Goal: Task Accomplishment & Management: Use online tool/utility

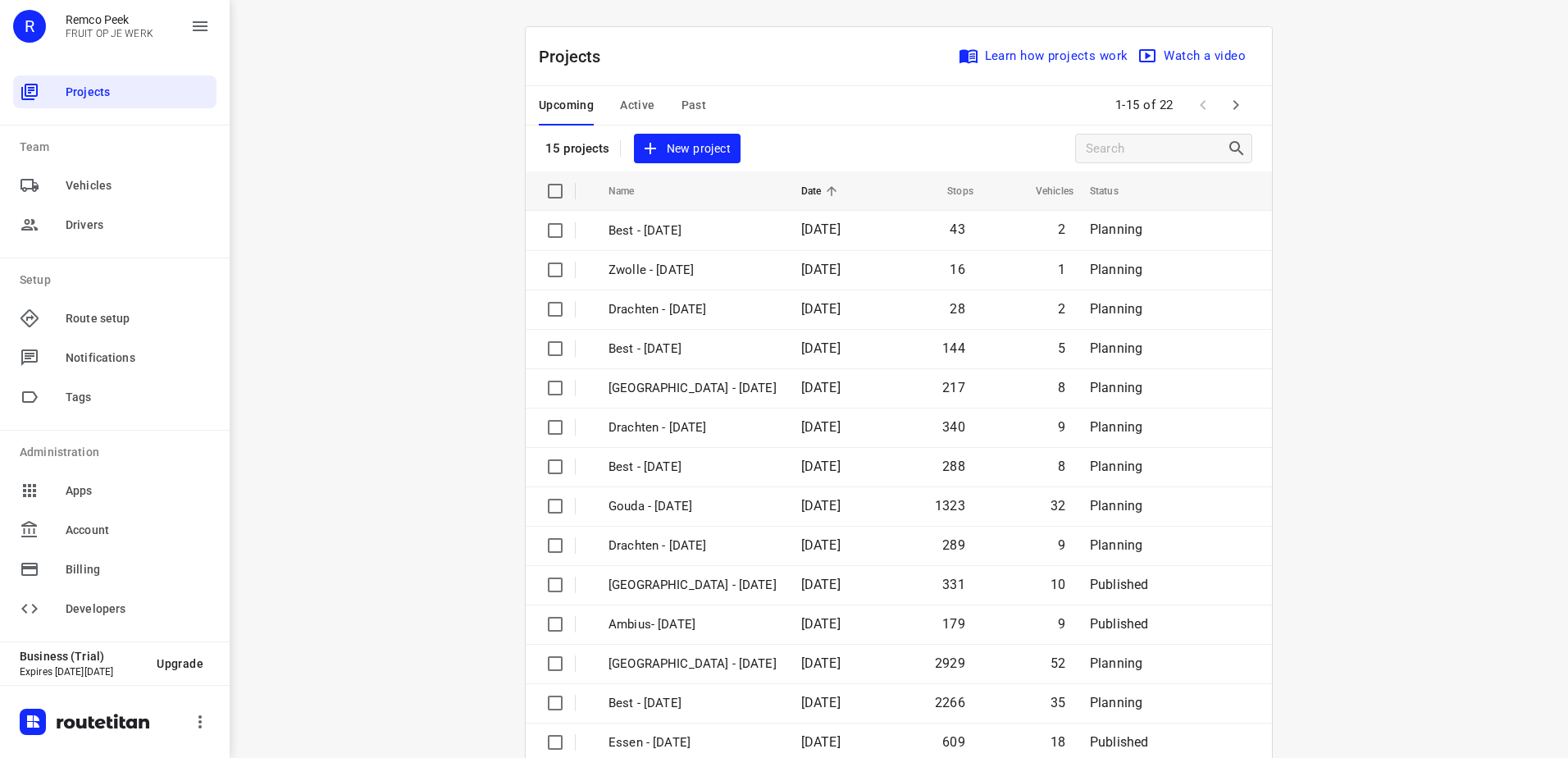
click at [649, 104] on div "Upcoming Active Past" at bounding box center [635, 105] width 194 height 40
click at [630, 97] on span "Active" at bounding box center [637, 105] width 34 height 20
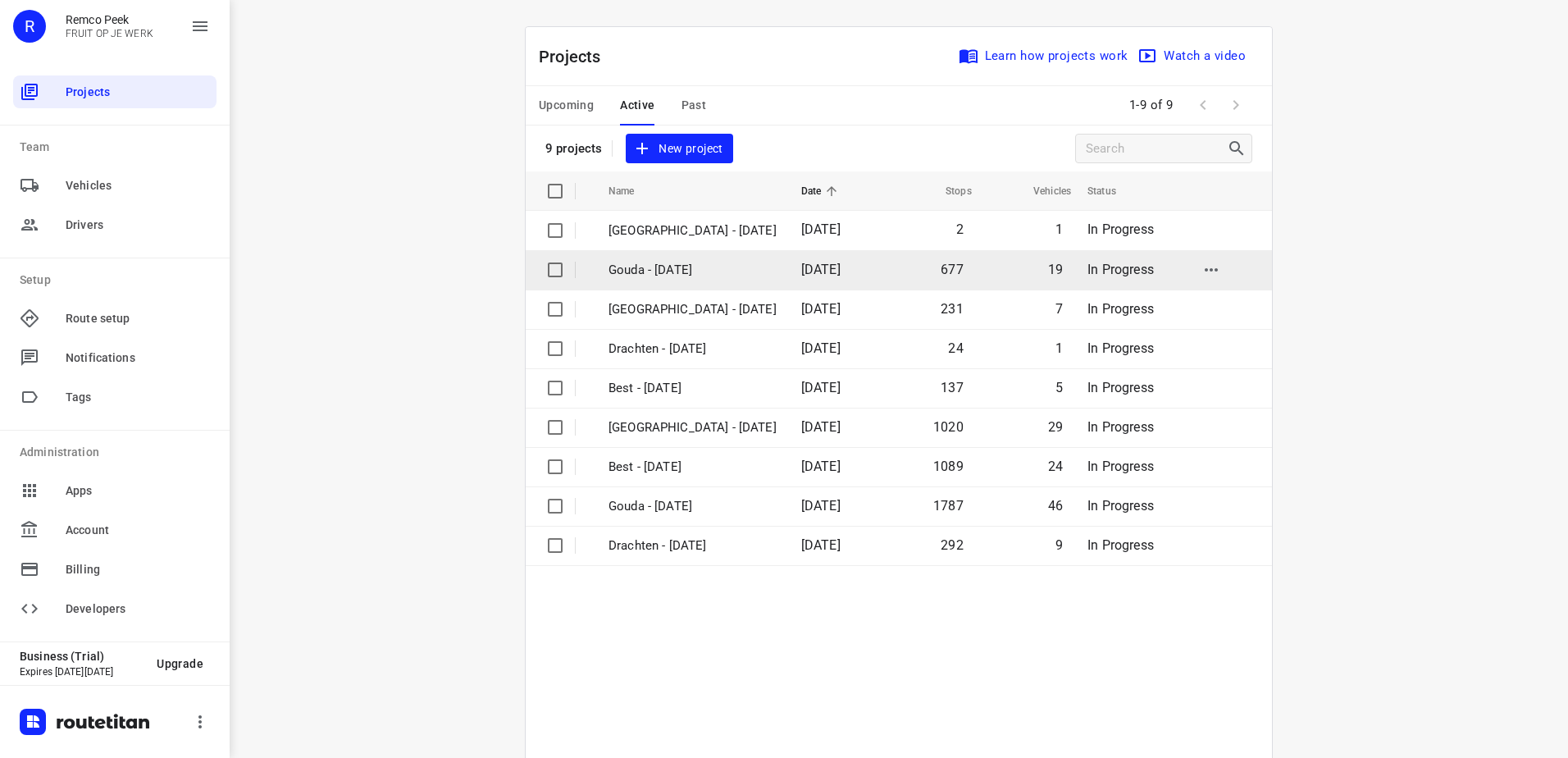
click at [679, 271] on p "Gouda - [DATE]" at bounding box center [692, 270] width 168 height 19
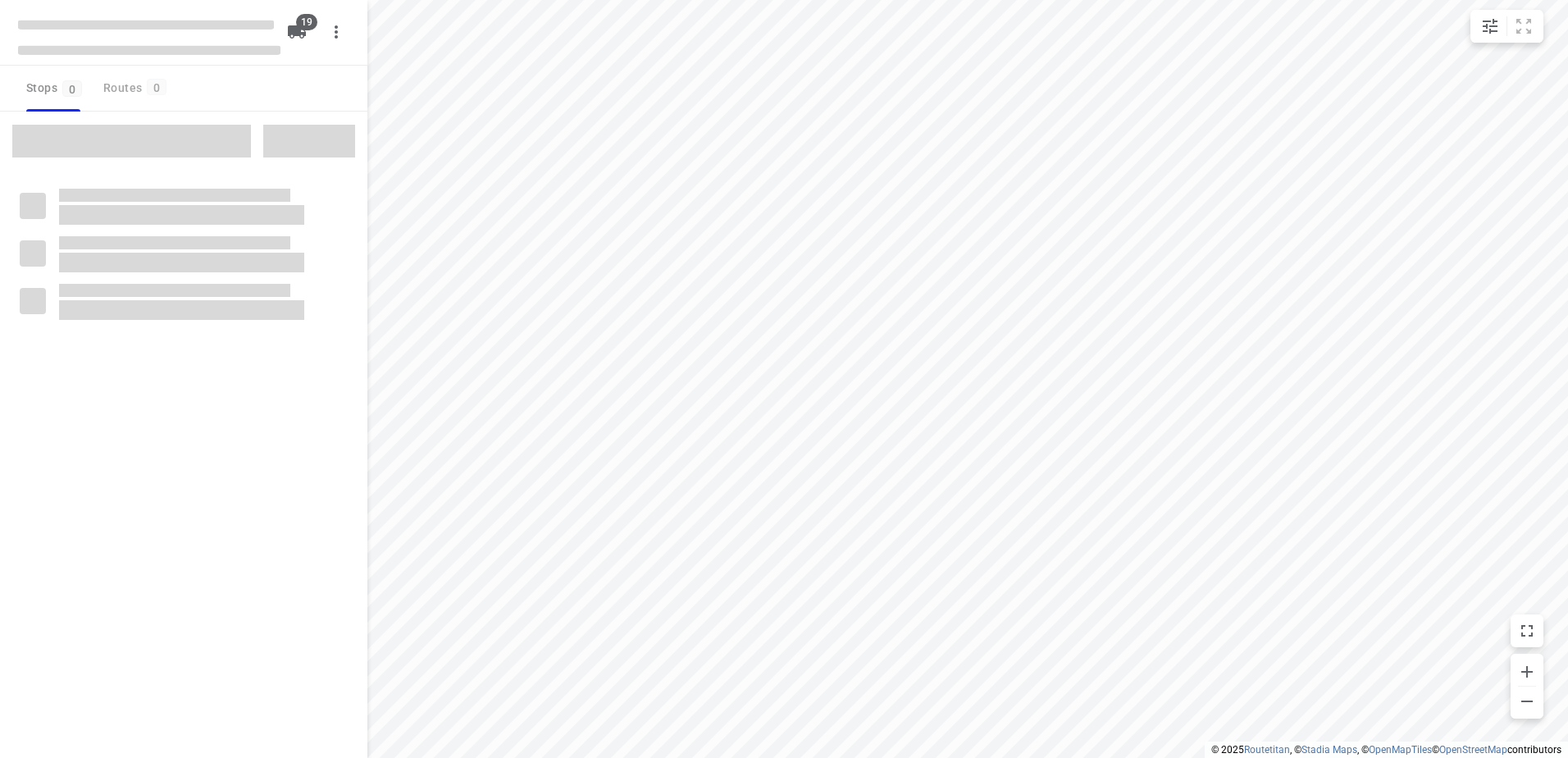
checkbox input "true"
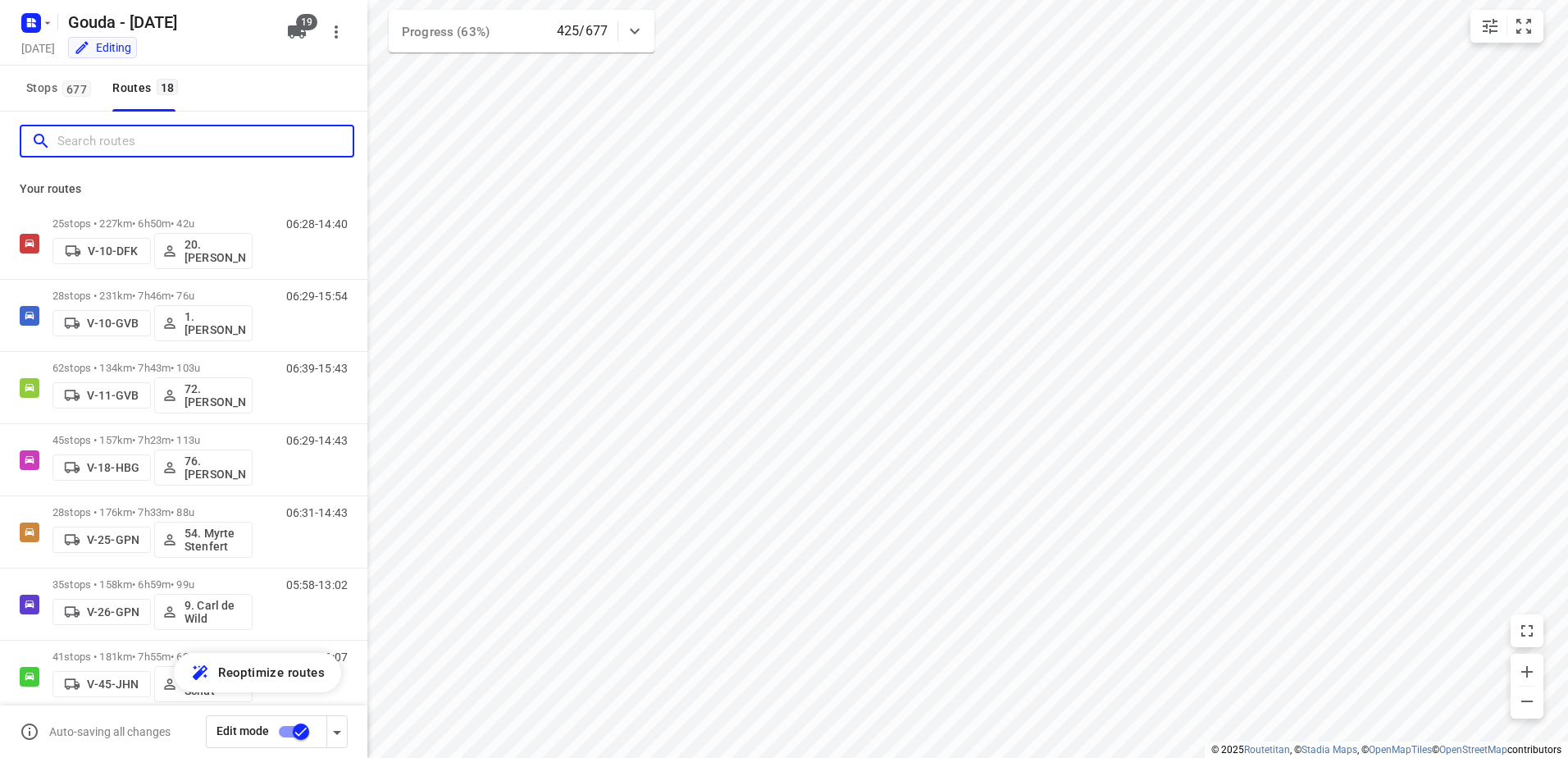
click at [241, 144] on input "Search routes" at bounding box center [205, 142] width 295 height 26
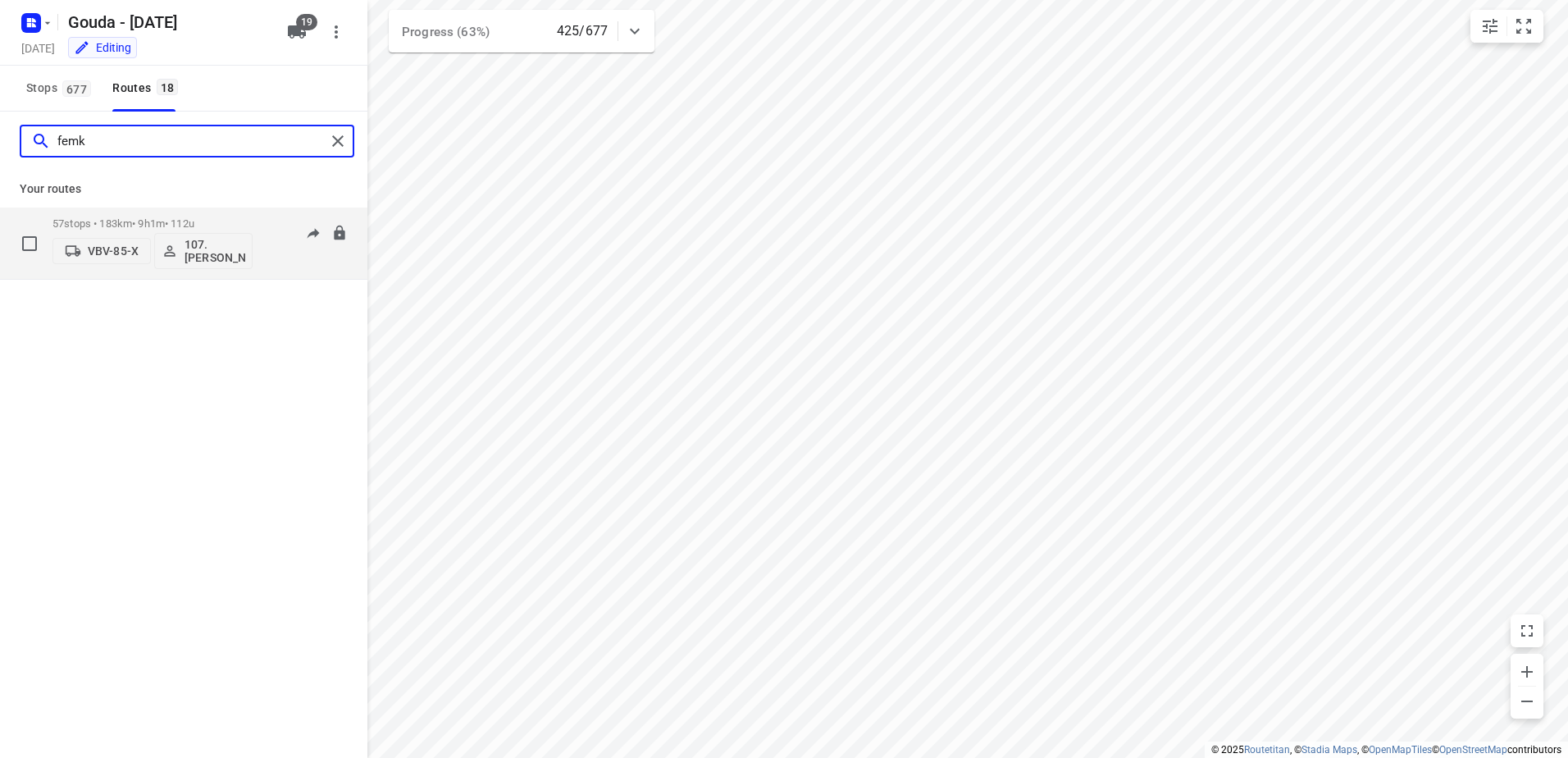
type input "femk"
click at [215, 243] on p "107.[PERSON_NAME]" at bounding box center [215, 251] width 61 height 27
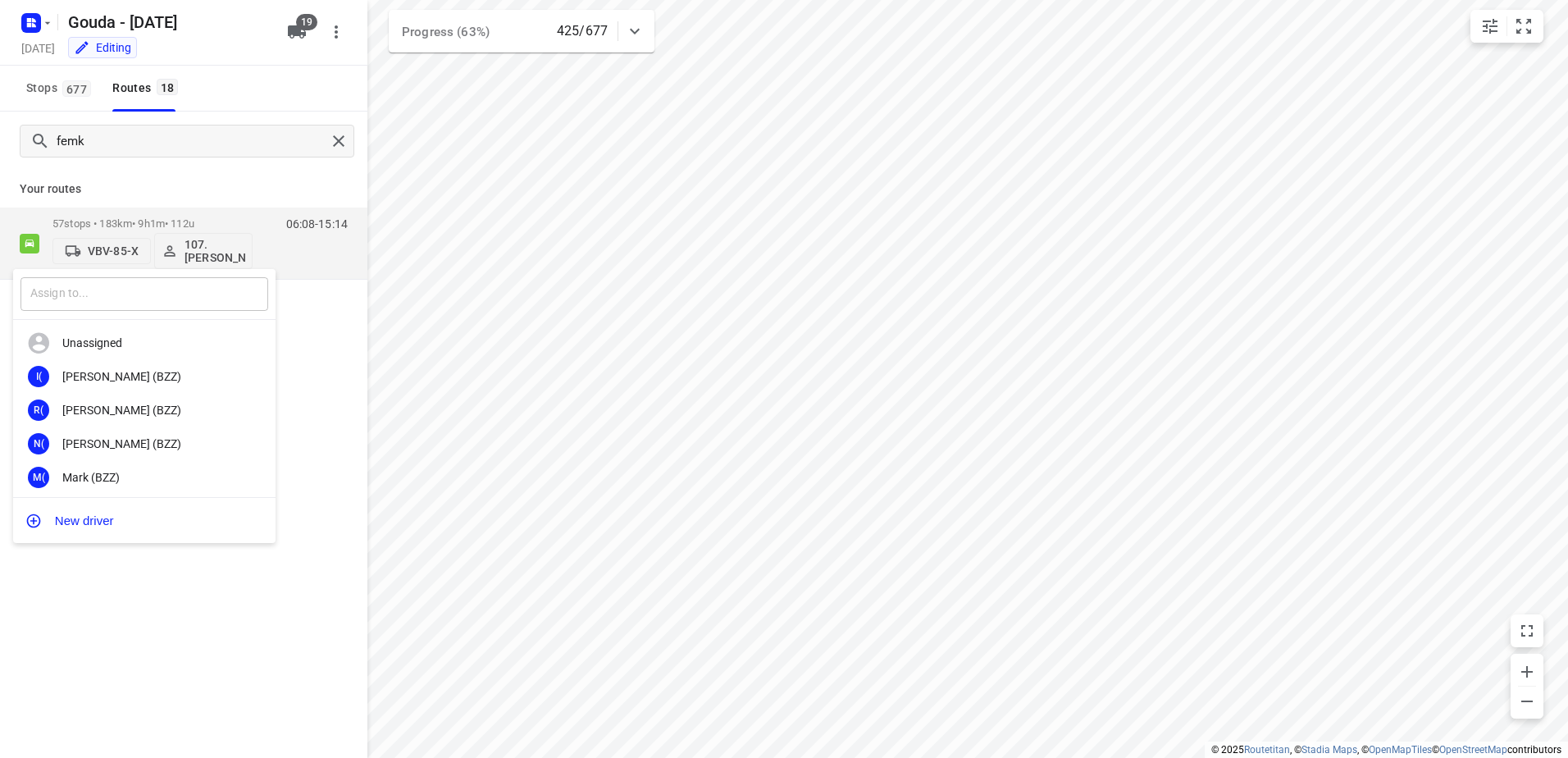
click at [150, 288] on input "text" at bounding box center [144, 294] width 248 height 34
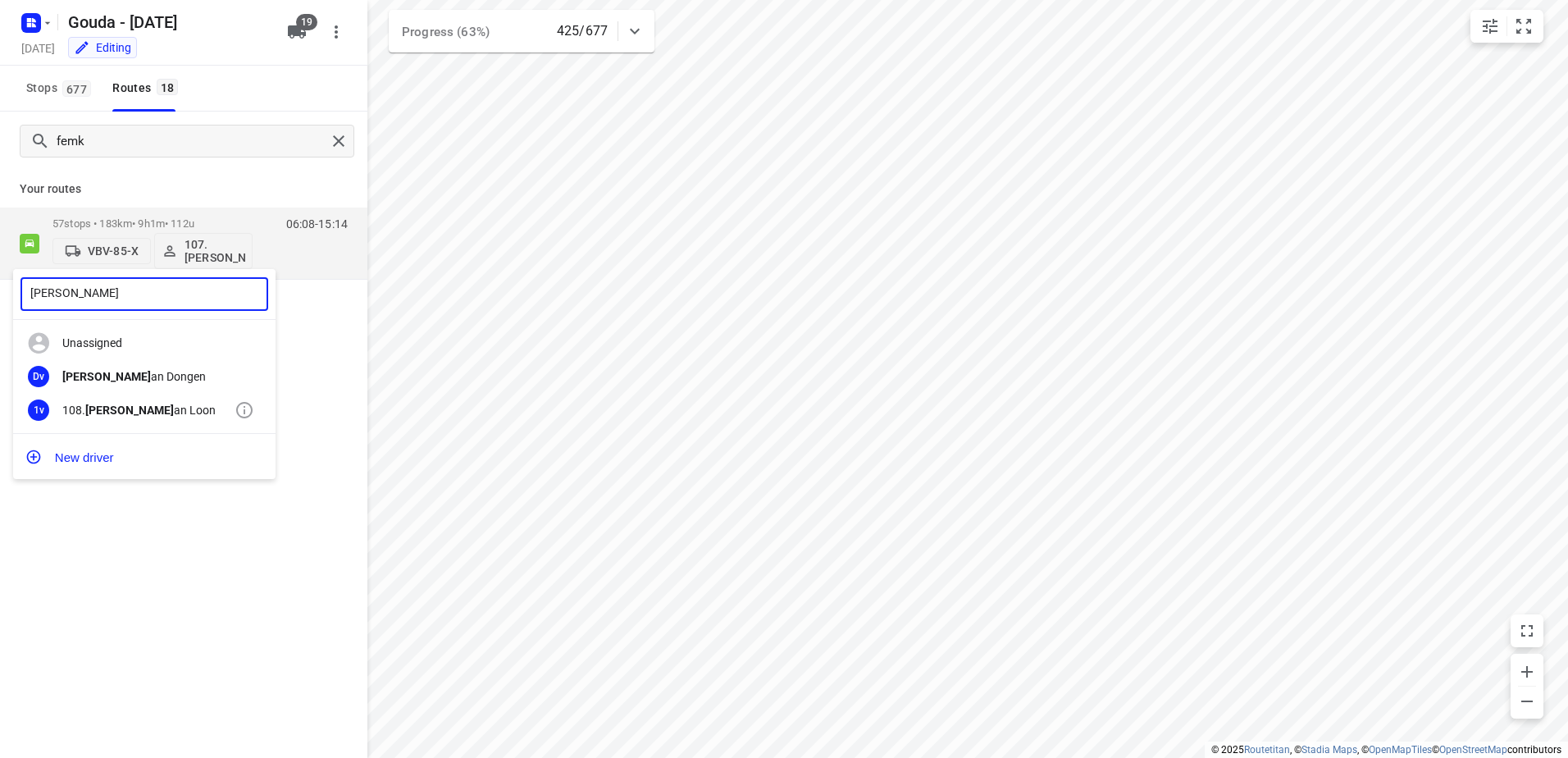
type input "[PERSON_NAME]"
click at [141, 401] on div "1v 108. [PERSON_NAME] v an Loon" at bounding box center [144, 410] width 263 height 34
